Goal: Information Seeking & Learning: Find specific fact

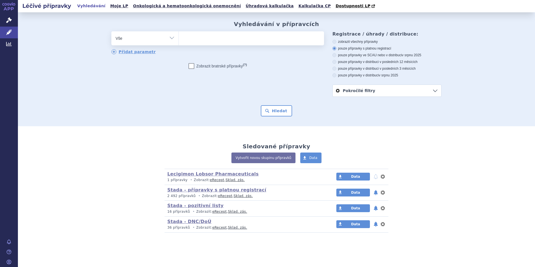
click at [91, 6] on link "Vyhledávání" at bounding box center [92, 6] width 32 height 8
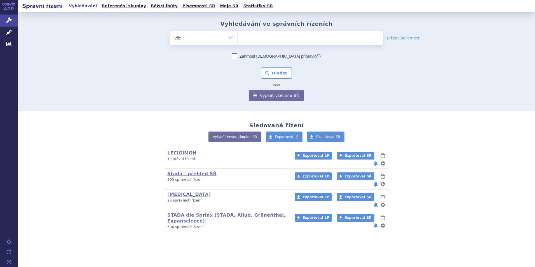
click at [250, 38] on ul at bounding box center [310, 37] width 145 height 12
click at [238, 38] on select at bounding box center [237, 38] width 0 height 14
type input "go"
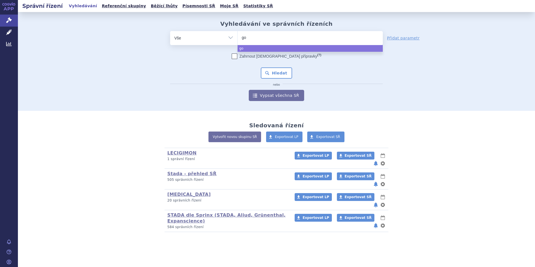
type input "gol"
type input "golim"
type input "golimu"
type input "golimum"
type input "[MEDICAL_DATA]"
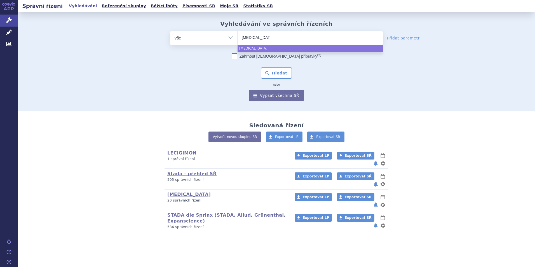
select select "[MEDICAL_DATA]"
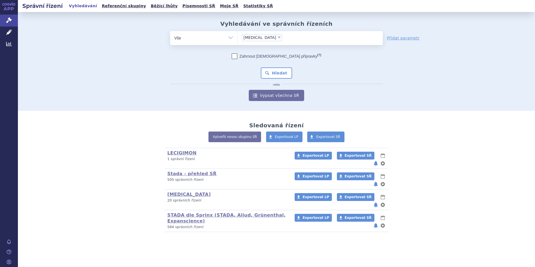
click at [282, 67] on div "Zahrnout bratrské přípravky (?) * Pozor, hledání dle vyhledávacího parametru In…" at bounding box center [276, 77] width 213 height 48
click at [280, 71] on button "Hledat" at bounding box center [277, 72] width 32 height 11
